Goal: Download file/media

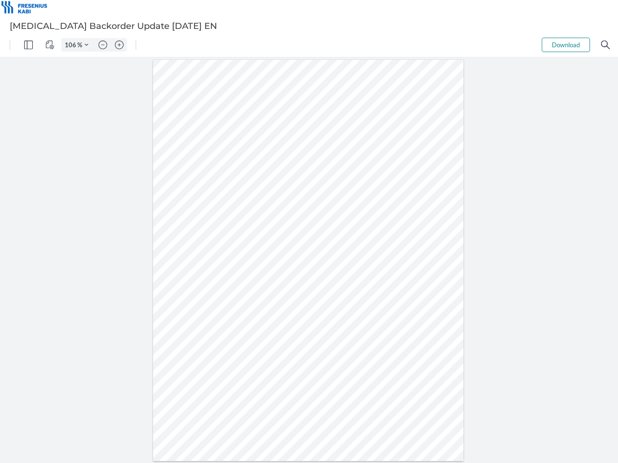
click at [28, 45] on img "Panel" at bounding box center [28, 45] width 9 height 9
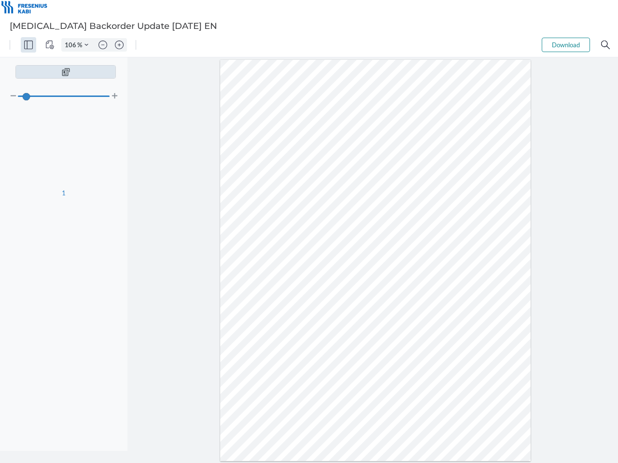
click at [50, 45] on img "View Controls" at bounding box center [49, 45] width 9 height 9
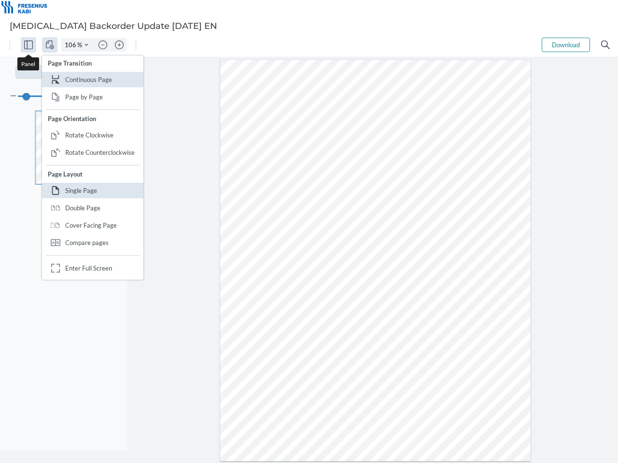
click at [72, 45] on input "106" at bounding box center [69, 45] width 15 height 9
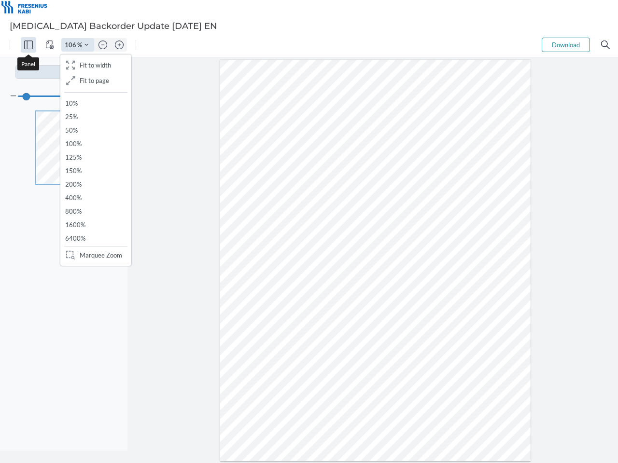
click at [86, 45] on img "Zoom Controls" at bounding box center [86, 45] width 4 height 4
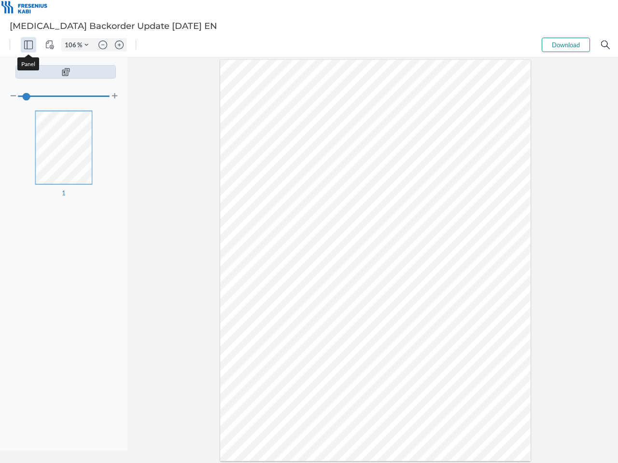
click at [103, 45] on img "Zoom out" at bounding box center [102, 45] width 9 height 9
click at [119, 45] on img "Zoom in" at bounding box center [119, 45] width 9 height 9
type input "106"
click at [566, 45] on button "Download" at bounding box center [566, 45] width 48 height 14
click at [605, 45] on img "Search" at bounding box center [605, 45] width 9 height 9
